Goal: Task Accomplishment & Management: Manage account settings

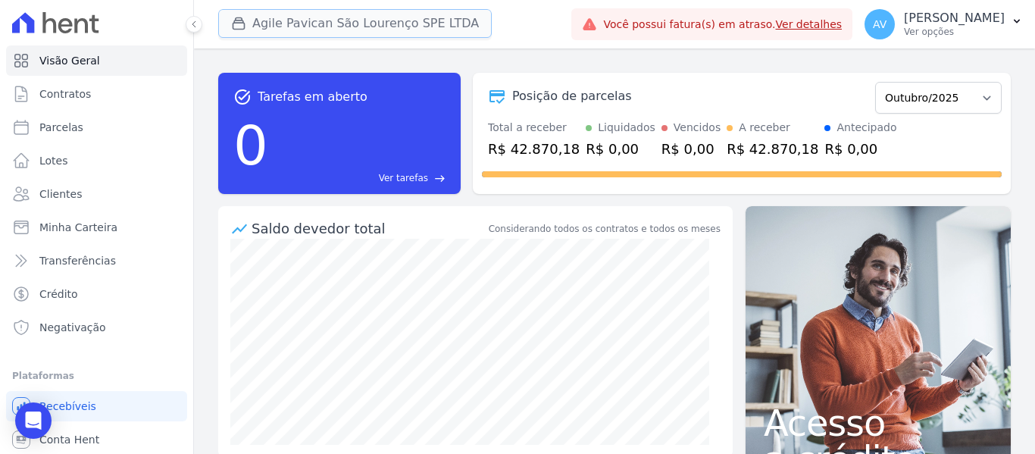
click at [332, 28] on button "Agile Pavican São Lourenço SPE LTDA" at bounding box center [354, 23] width 273 height 29
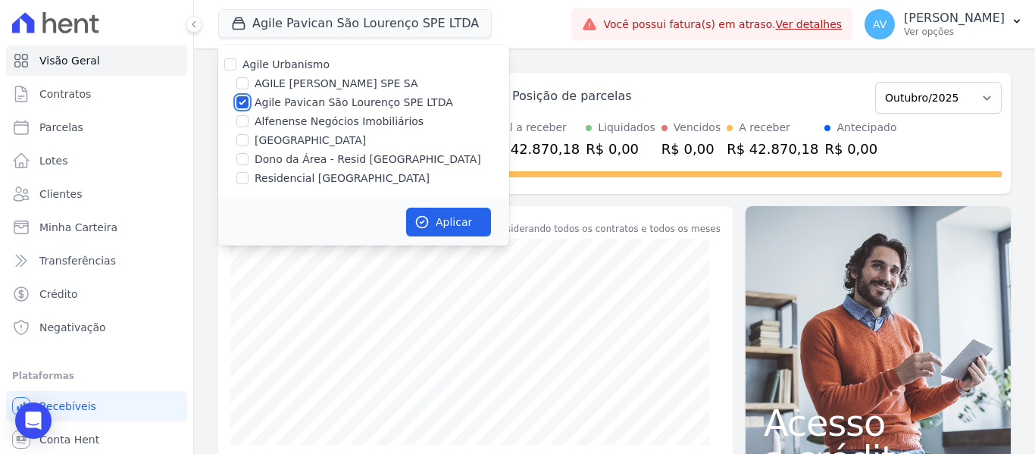
click at [244, 105] on input "Agile Pavican São Lourenço SPE LTDA" at bounding box center [242, 102] width 12 height 12
checkbox input "false"
click at [241, 159] on input "Dono da Área - Resid [GEOGRAPHIC_DATA]" at bounding box center [242, 159] width 12 height 12
checkbox input "true"
click at [244, 178] on input "Residencial [GEOGRAPHIC_DATA]" at bounding box center [242, 178] width 12 height 12
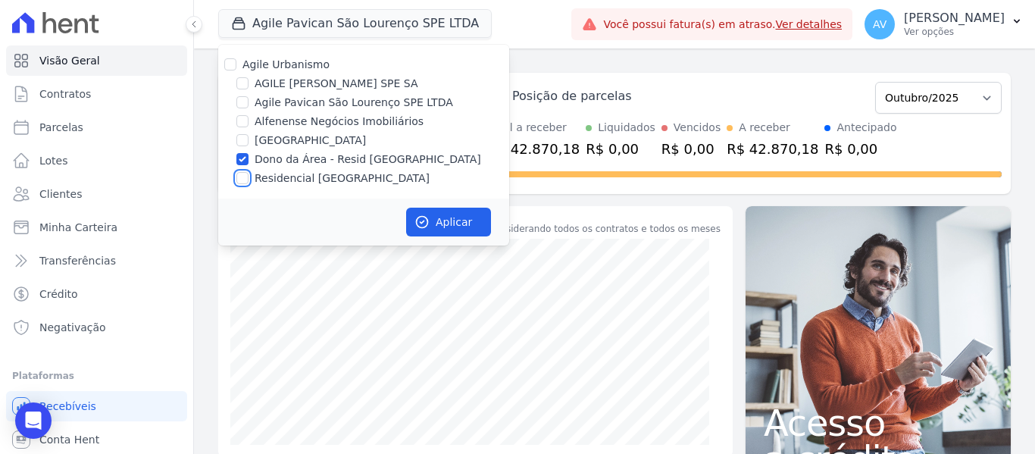
checkbox input "true"
click at [435, 219] on button "Aplicar" at bounding box center [448, 222] width 85 height 29
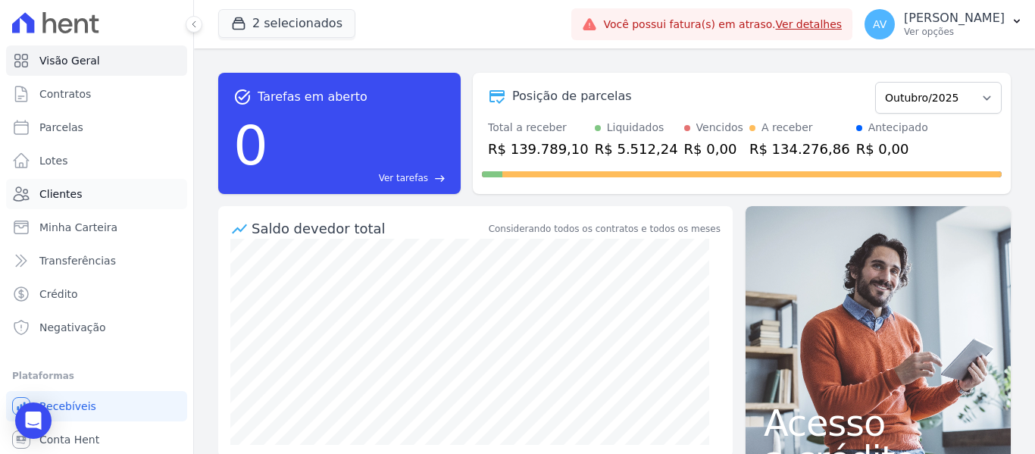
click at [112, 194] on link "Clientes" at bounding box center [96, 194] width 181 height 30
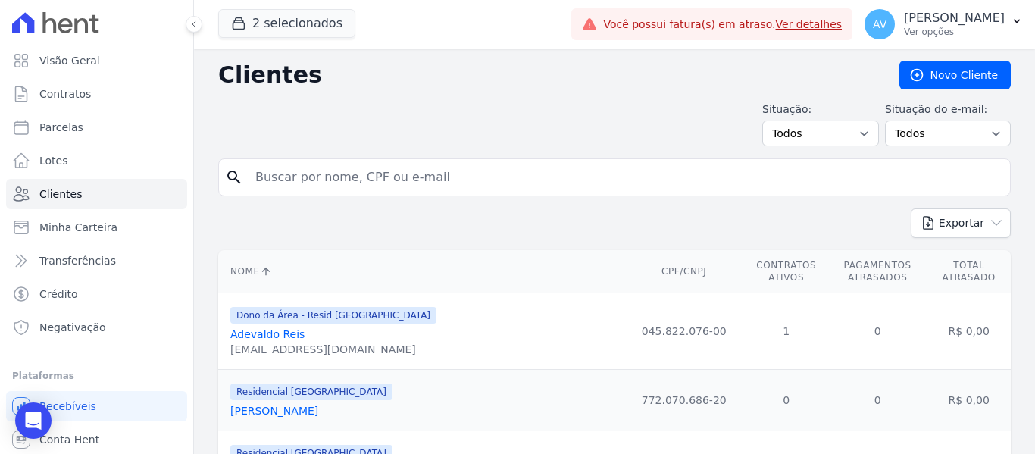
click at [265, 187] on input "search" at bounding box center [624, 177] width 757 height 30
type input "lisia"
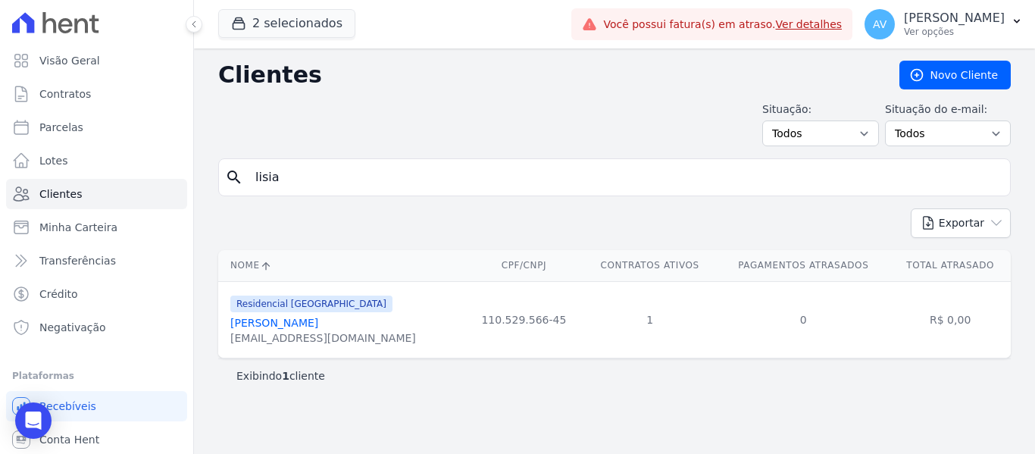
click at [298, 321] on link "[PERSON_NAME]" at bounding box center [274, 323] width 88 height 12
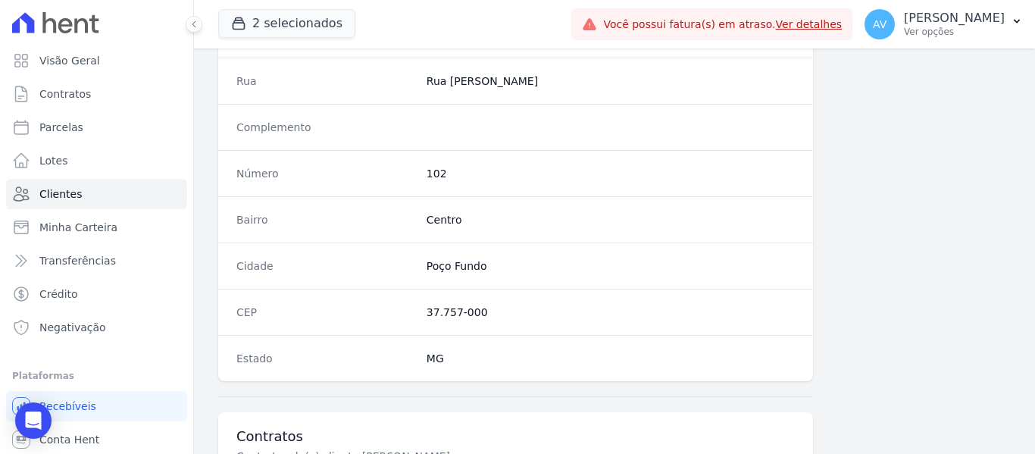
scroll to position [963, 0]
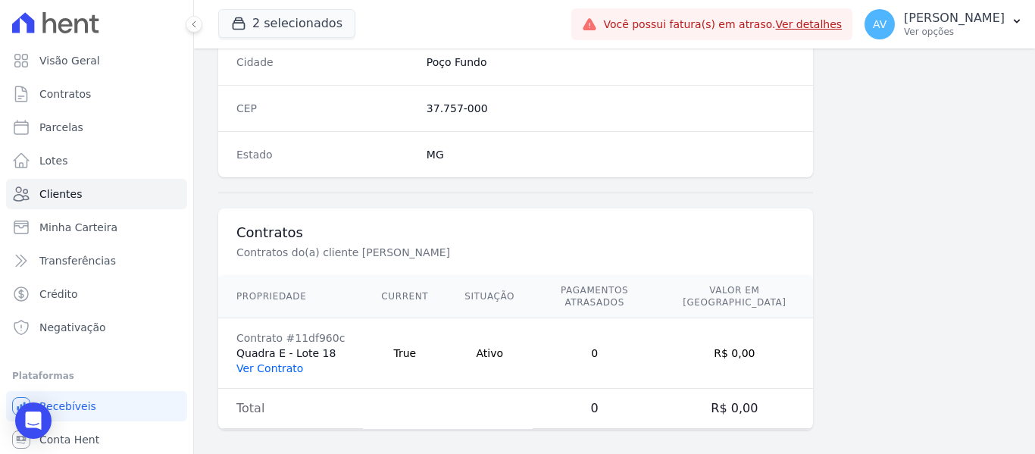
click at [261, 362] on link "Ver Contrato" at bounding box center [269, 368] width 67 height 12
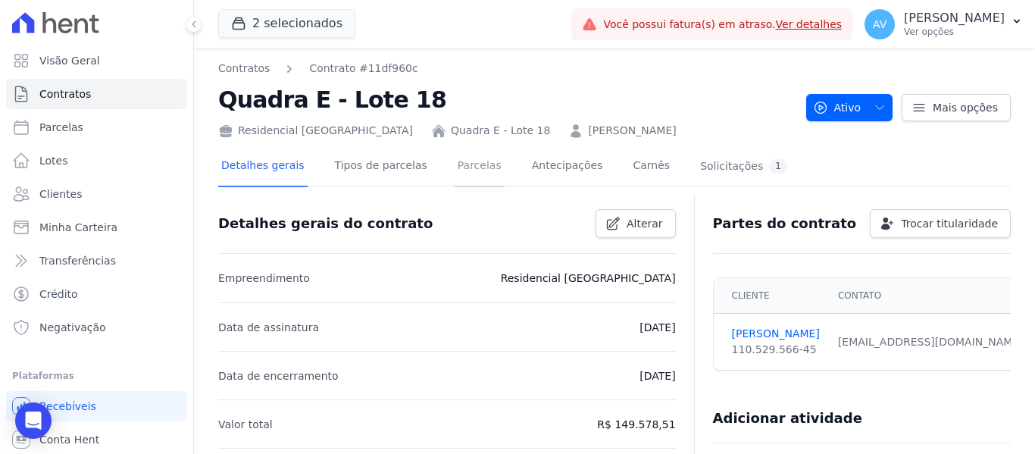
click at [457, 168] on link "Parcelas" at bounding box center [479, 167] width 50 height 40
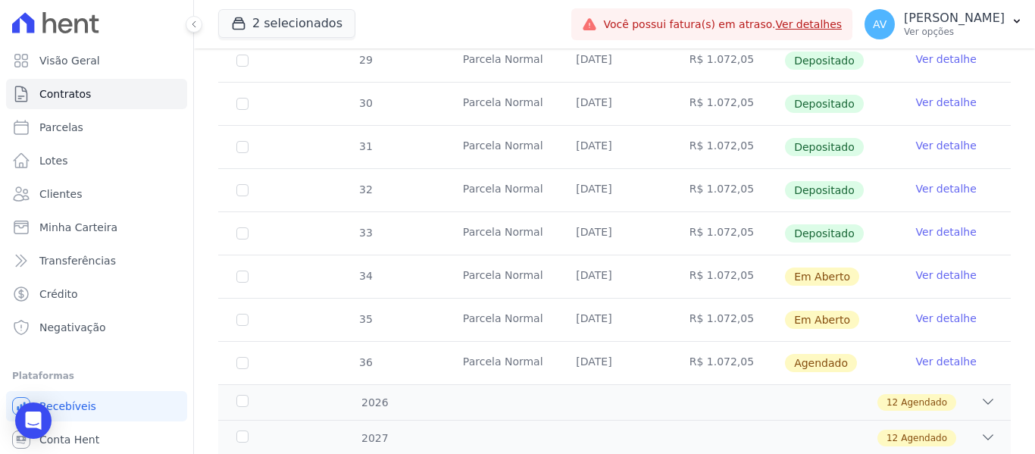
scroll to position [682, 0]
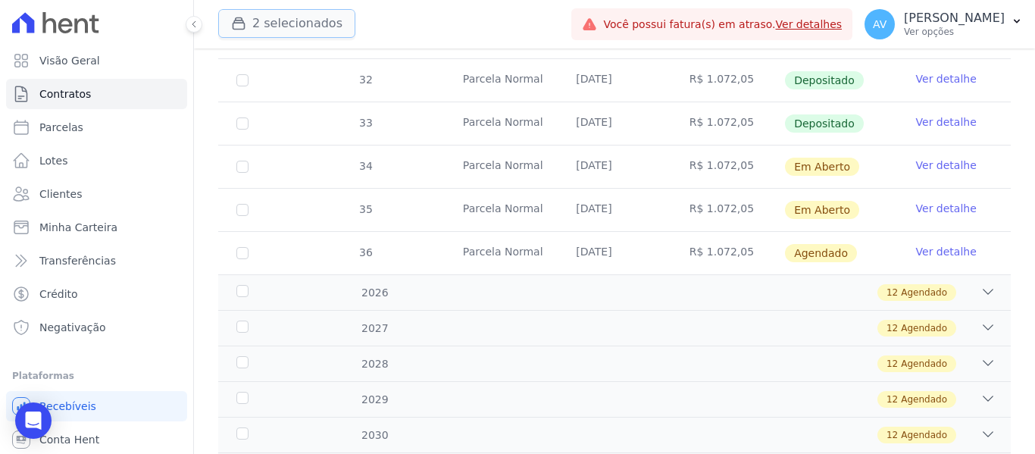
click at [286, 22] on button "2 selecionados" at bounding box center [286, 23] width 137 height 29
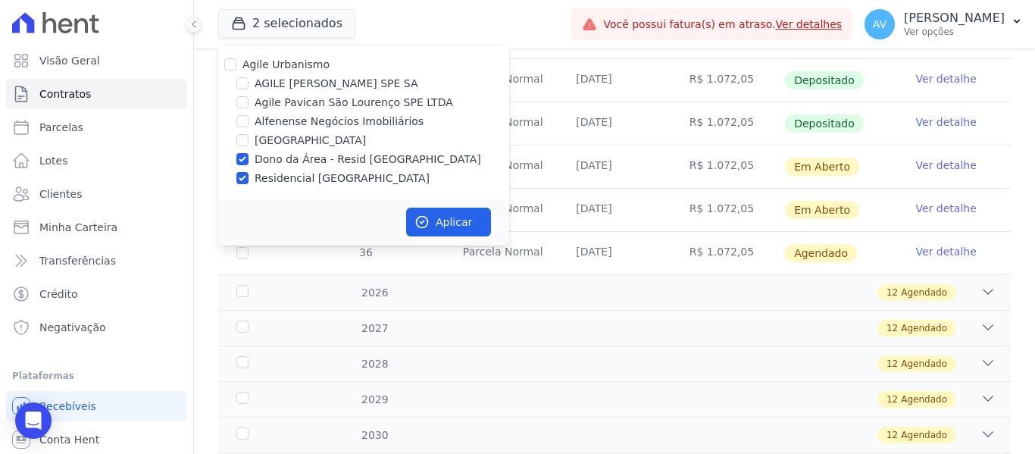
click at [242, 167] on div "Dono da Área - Resid [GEOGRAPHIC_DATA]" at bounding box center [363, 159] width 291 height 16
click at [239, 164] on input "Dono da Área - Resid [GEOGRAPHIC_DATA]" at bounding box center [242, 159] width 12 height 12
checkbox input "false"
click at [239, 177] on input "Residencial [GEOGRAPHIC_DATA]" at bounding box center [242, 178] width 12 height 12
checkbox input "false"
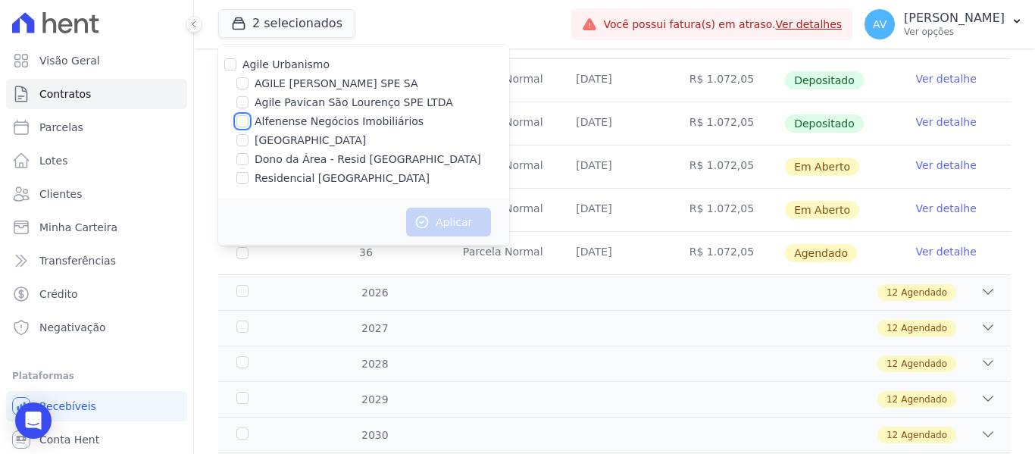
click at [247, 120] on input "Alfenense Negócios Imobiliários" at bounding box center [242, 121] width 12 height 12
checkbox input "true"
click at [476, 226] on button "Aplicar" at bounding box center [448, 222] width 85 height 29
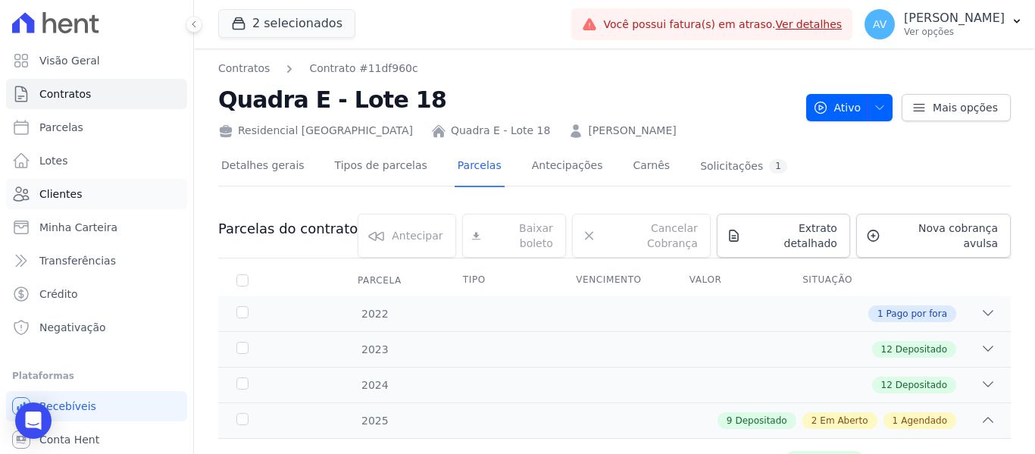
click at [76, 200] on span "Clientes" at bounding box center [60, 193] width 42 height 15
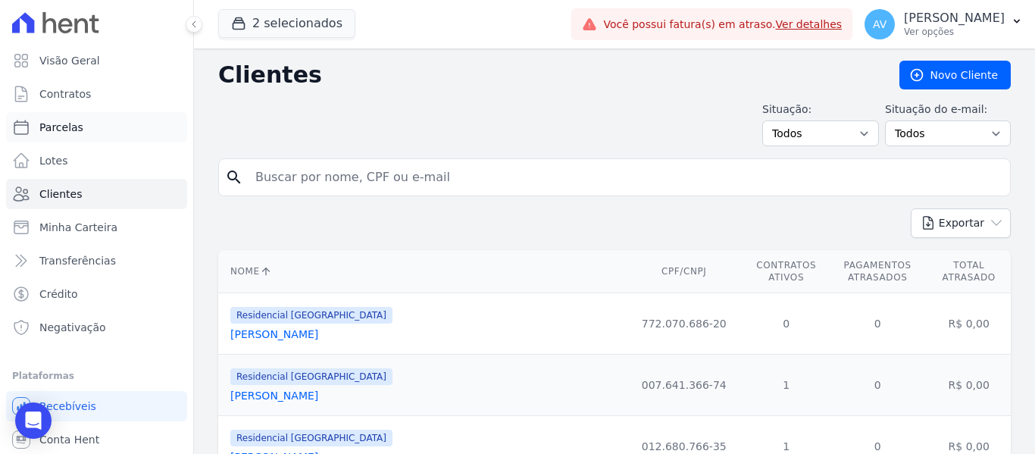
click at [76, 126] on span "Parcelas" at bounding box center [61, 127] width 44 height 15
select select
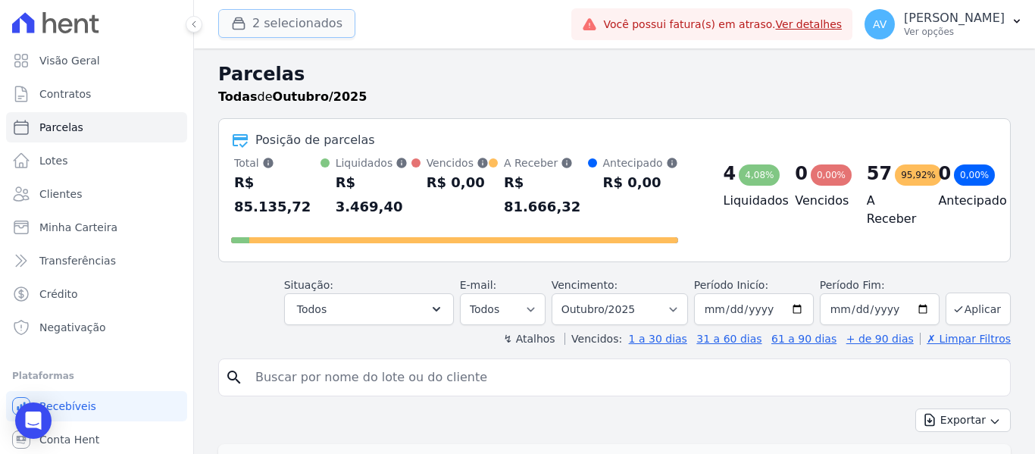
click at [265, 36] on button "2 selecionados" at bounding box center [286, 23] width 137 height 29
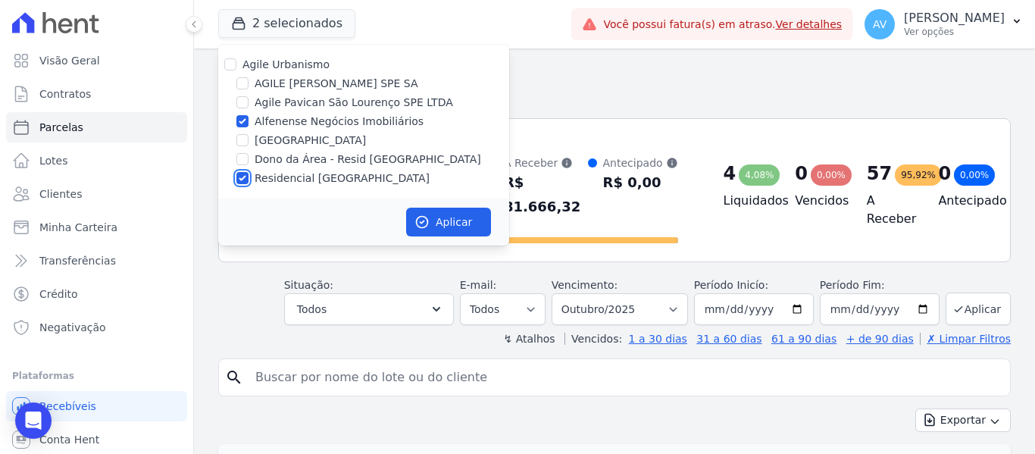
click at [239, 176] on input "Residencial [GEOGRAPHIC_DATA]" at bounding box center [242, 178] width 12 height 12
checkbox input "false"
click at [448, 214] on button "Aplicar" at bounding box center [448, 222] width 85 height 29
select select
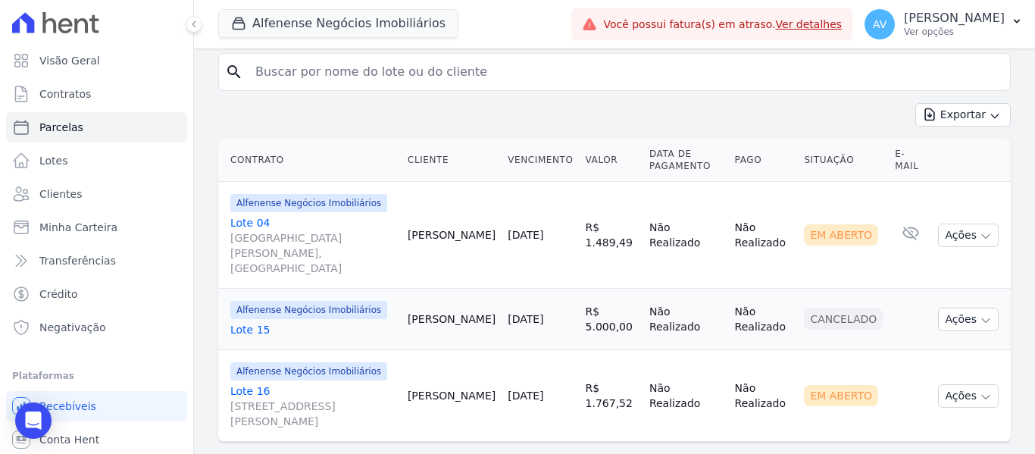
scroll to position [306, 0]
click at [242, 382] on link "Lote [GEOGRAPHIC_DATA][STREET_ADDRESS][PERSON_NAME]" at bounding box center [312, 404] width 165 height 45
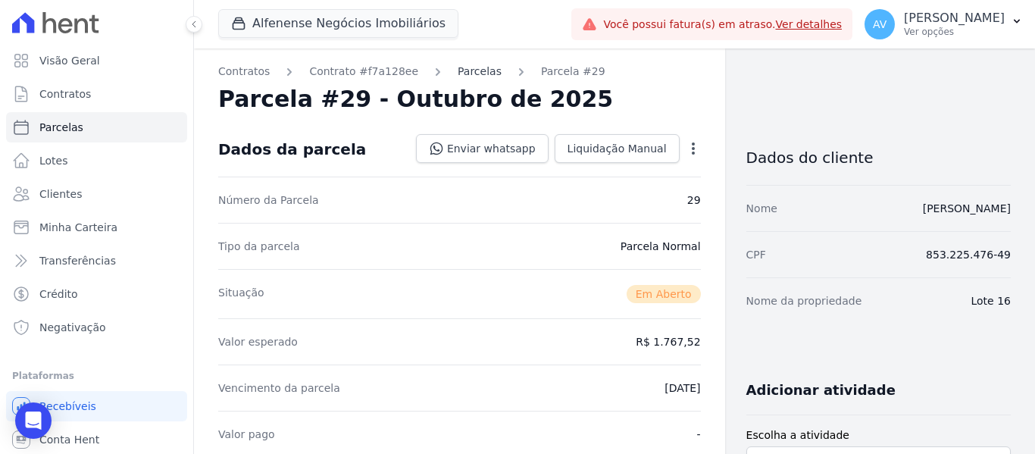
click at [470, 72] on link "Parcelas" at bounding box center [479, 72] width 44 height 16
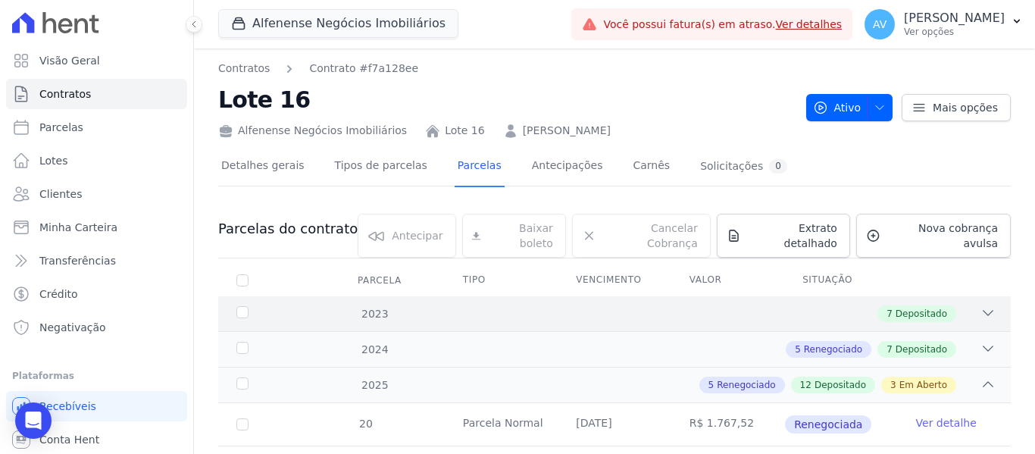
click at [954, 305] on div "7 Depositado" at bounding box center [653, 313] width 685 height 17
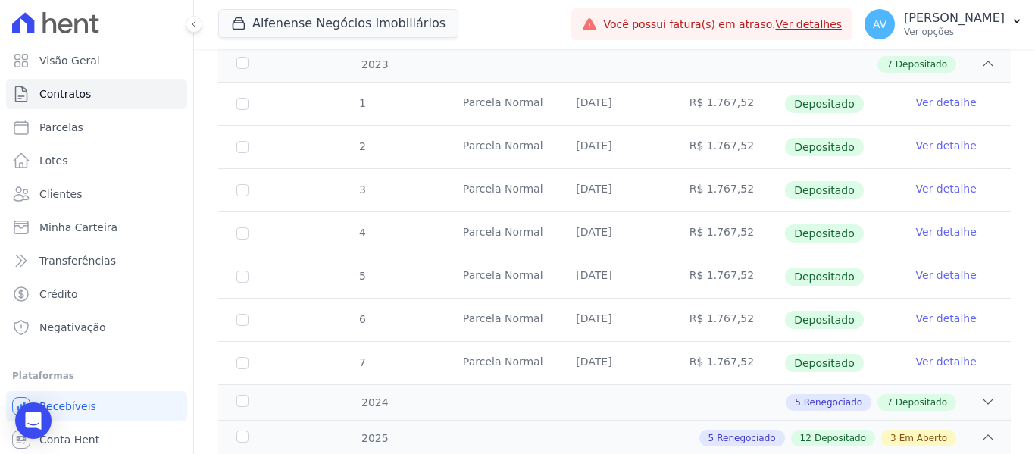
scroll to position [118, 0]
